Goal: Communication & Community: Connect with others

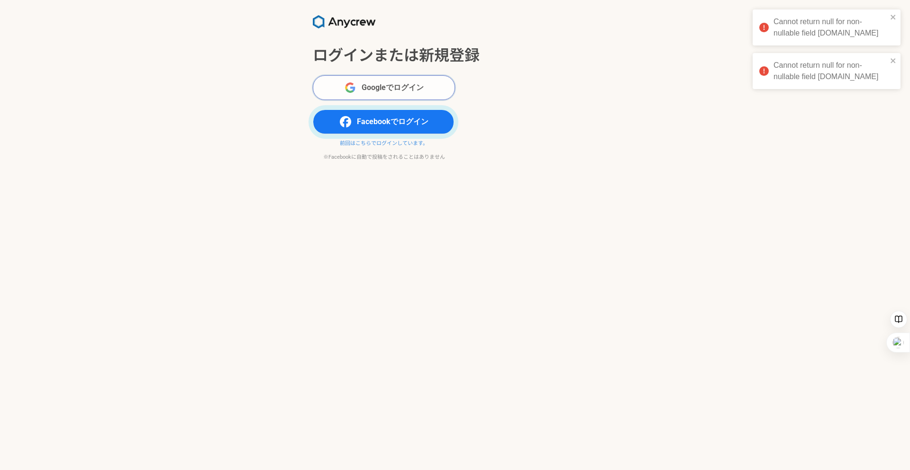
click at [368, 96] on button "Googleでログイン" at bounding box center [384, 87] width 142 height 25
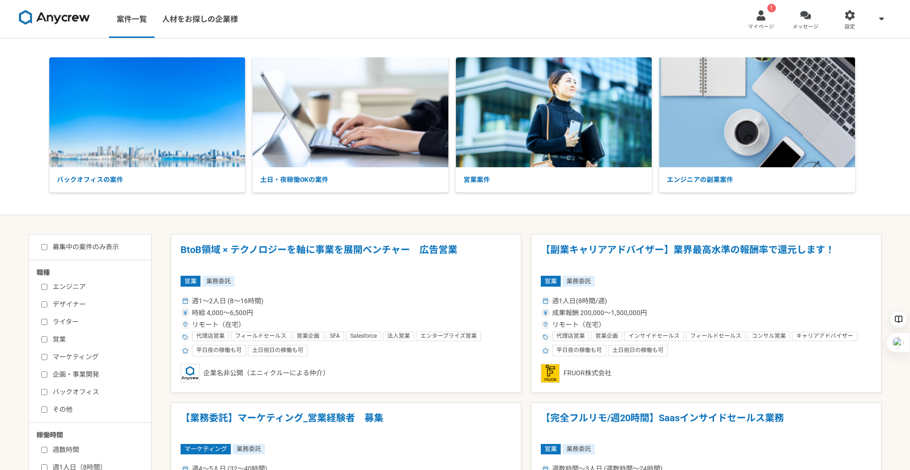
click at [763, 27] on span "マイページ" at bounding box center [761, 27] width 26 height 8
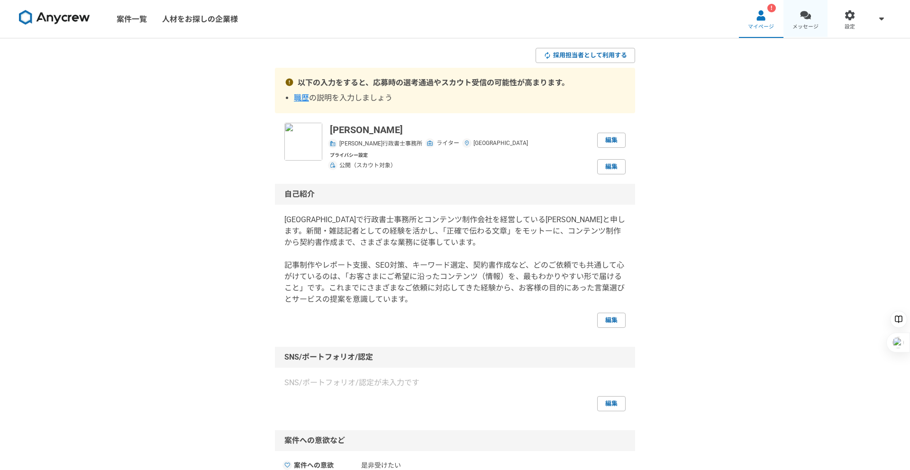
click at [794, 25] on span "メッセージ" at bounding box center [805, 27] width 26 height 8
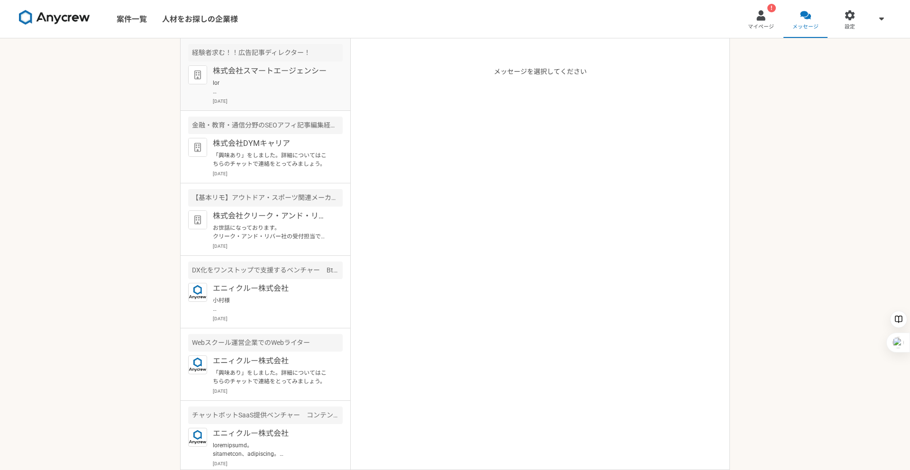
click at [317, 90] on p at bounding box center [271, 87] width 117 height 17
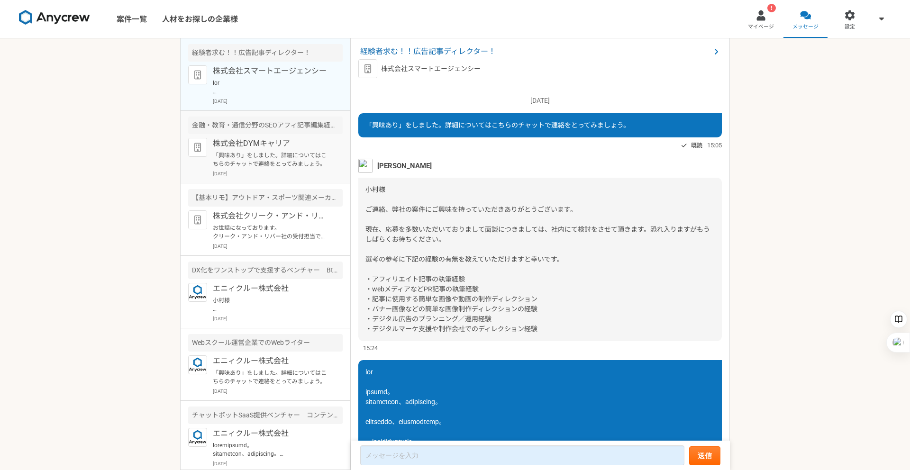
click at [282, 148] on p "株式会社DYMキャリア" at bounding box center [271, 143] width 117 height 11
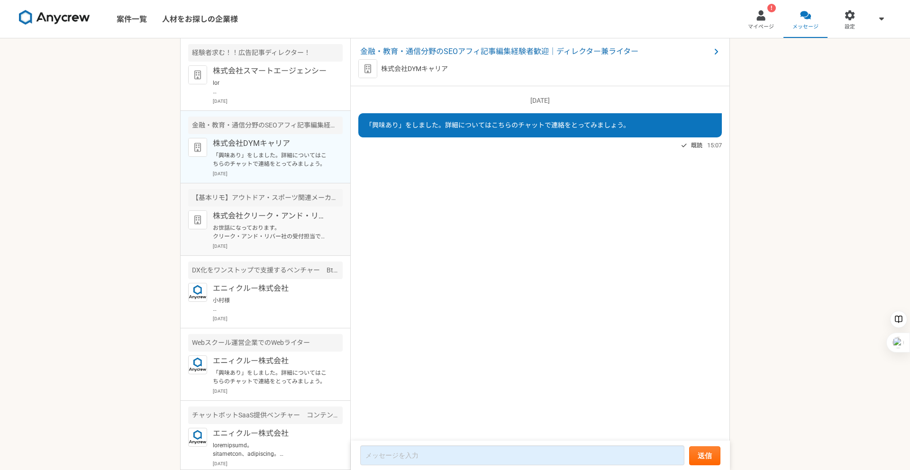
click at [275, 220] on p "株式会社クリーク・アンド・リバー社" at bounding box center [271, 215] width 117 height 11
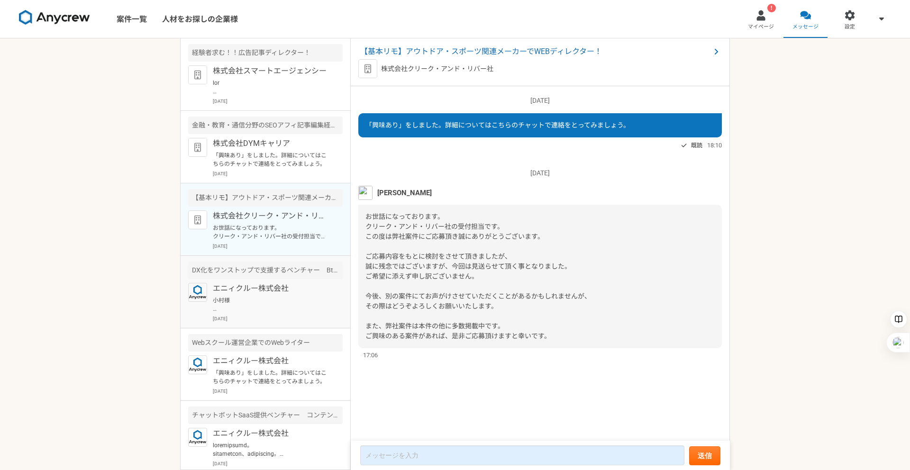
click at [273, 285] on p "エニィクルー株式会社" at bounding box center [271, 288] width 117 height 11
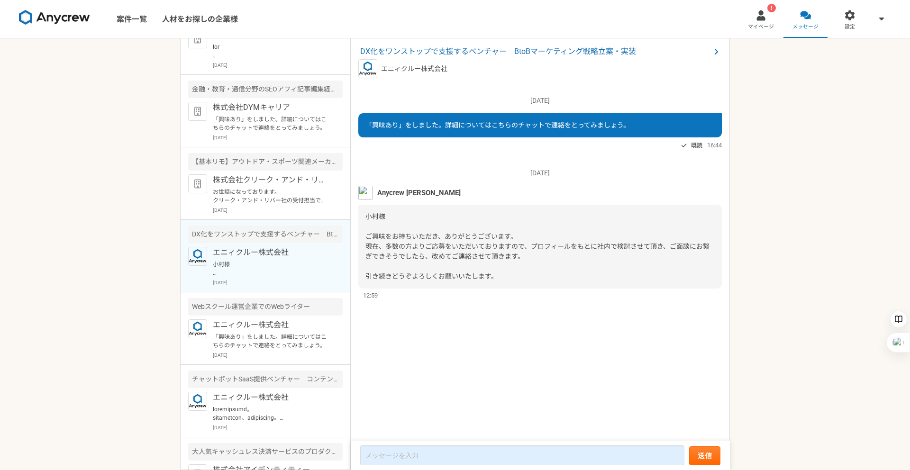
scroll to position [39, 0]
click at [268, 328] on div "エニィクルー株式会社 「興味あり」をしました。詳細についてはこちらのチャットで連絡をとってみましょう。 2025年9月17日" at bounding box center [278, 335] width 130 height 39
